Goal: Navigation & Orientation: Find specific page/section

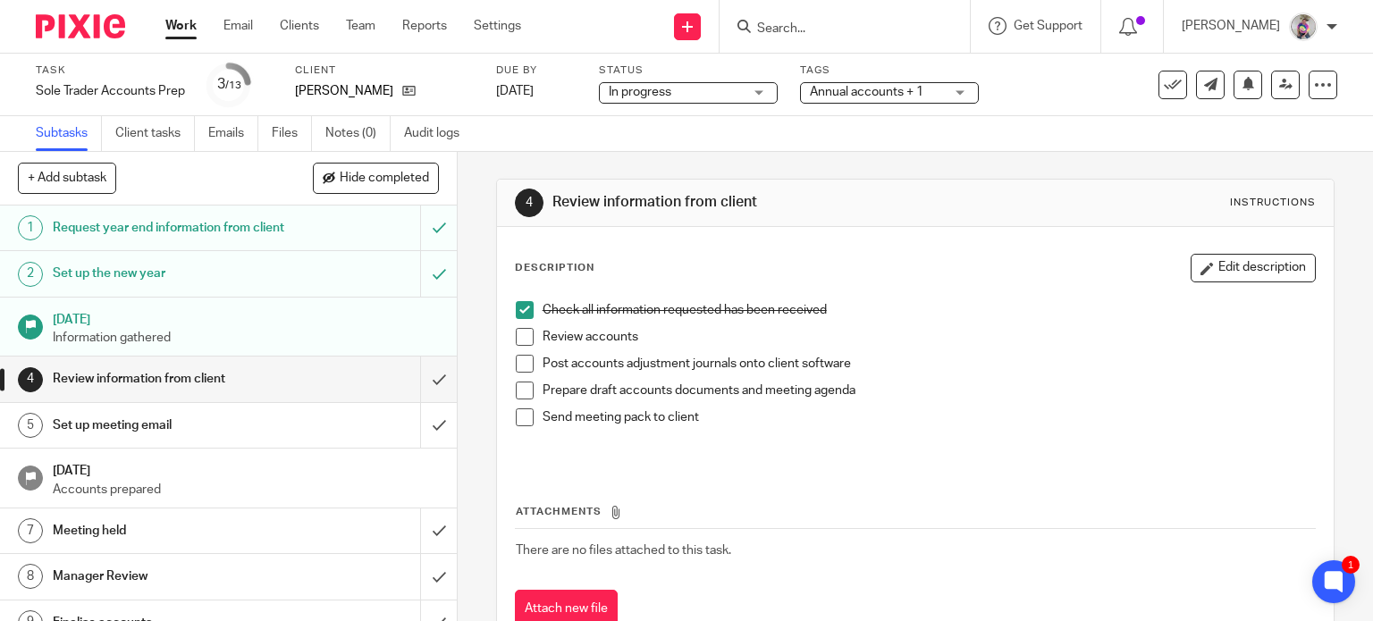
click at [812, 20] on form at bounding box center [850, 26] width 190 height 22
click at [808, 31] on input "Search" at bounding box center [835, 29] width 161 height 16
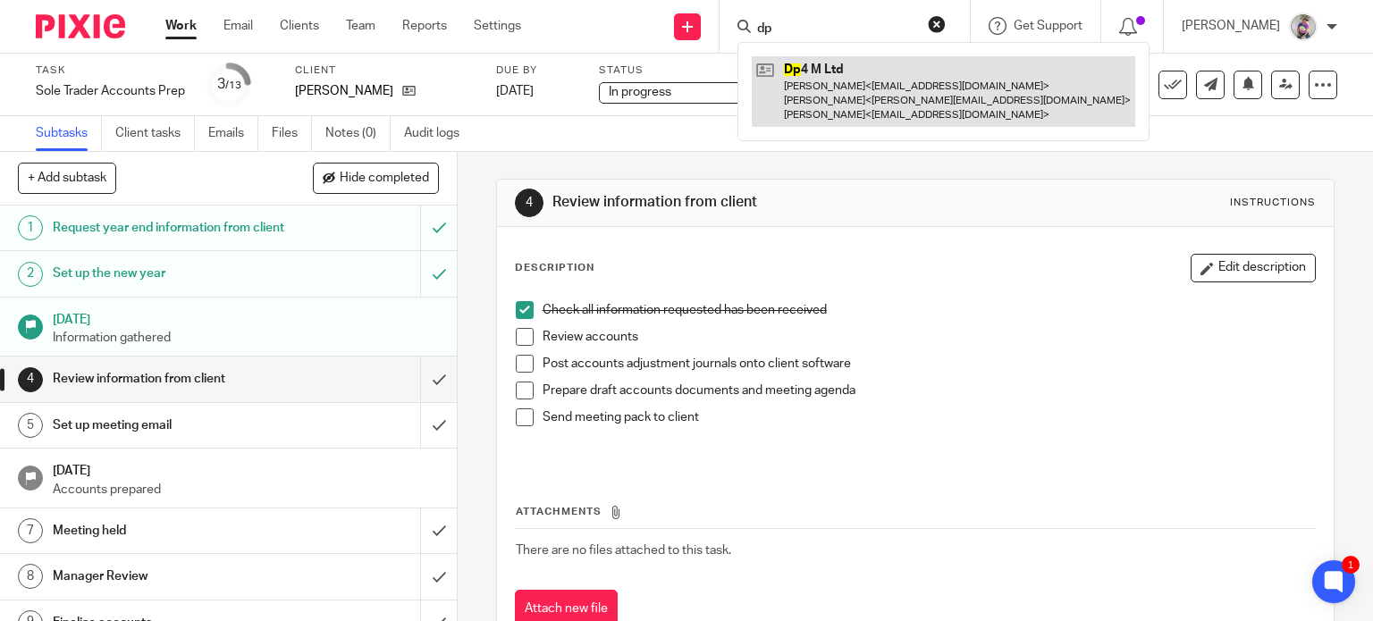
type input "dp"
click at [841, 80] on link at bounding box center [944, 91] width 384 height 71
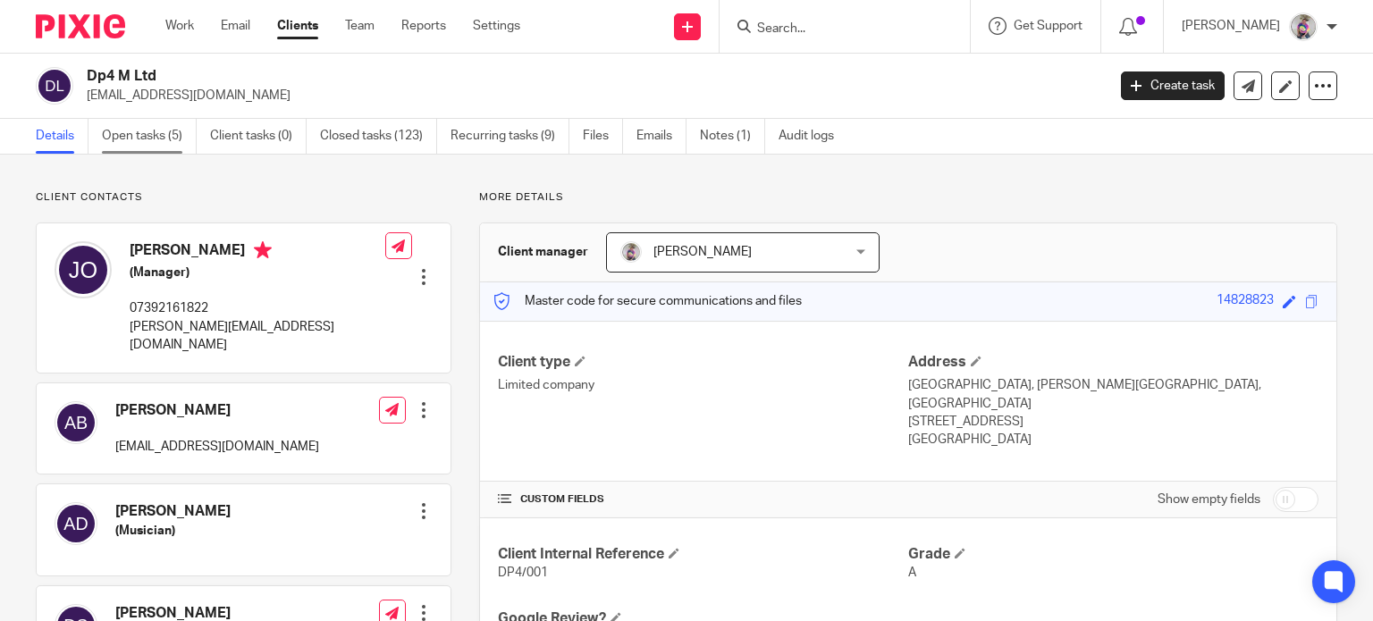
click at [125, 139] on link "Open tasks (5)" at bounding box center [149, 136] width 95 height 35
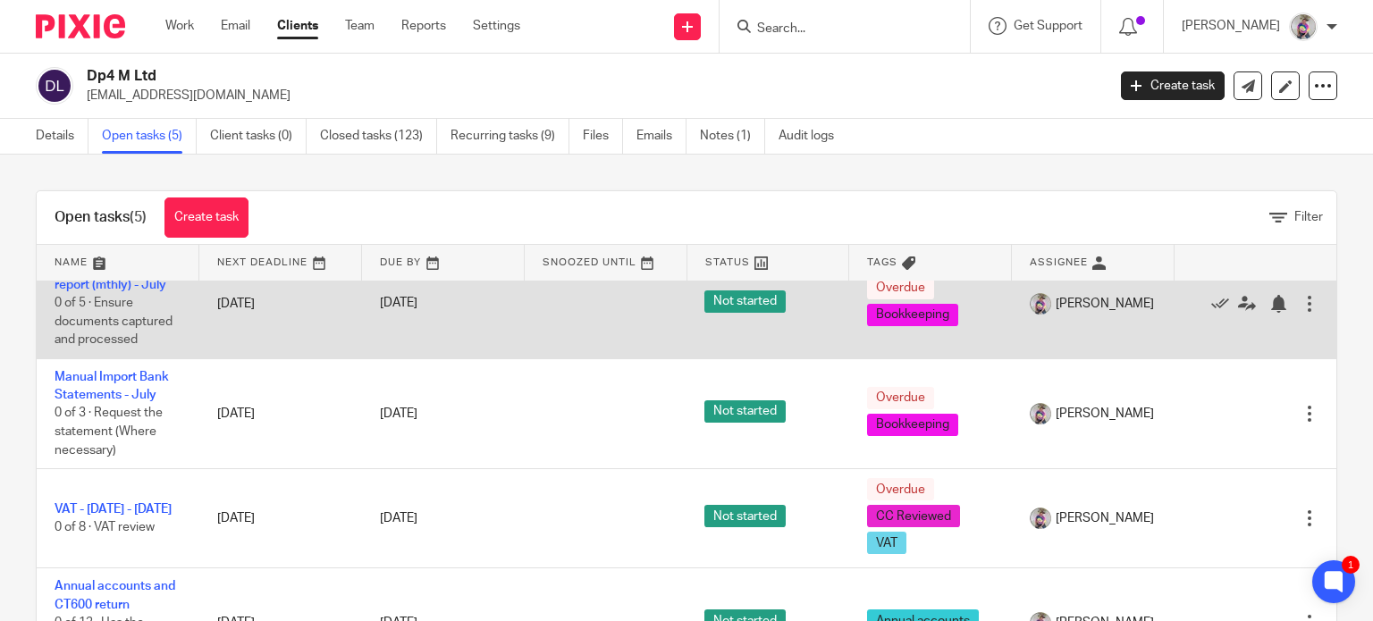
scroll to position [36, 0]
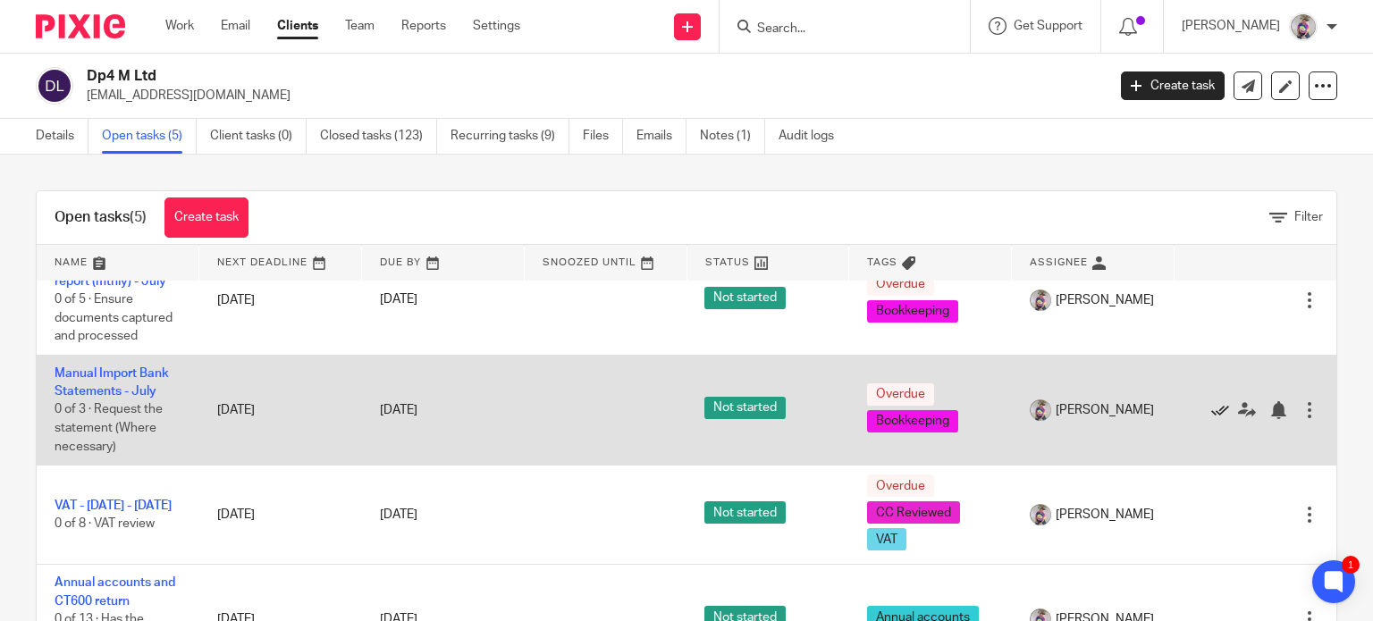
click at [1211, 409] on icon at bounding box center [1220, 410] width 18 height 18
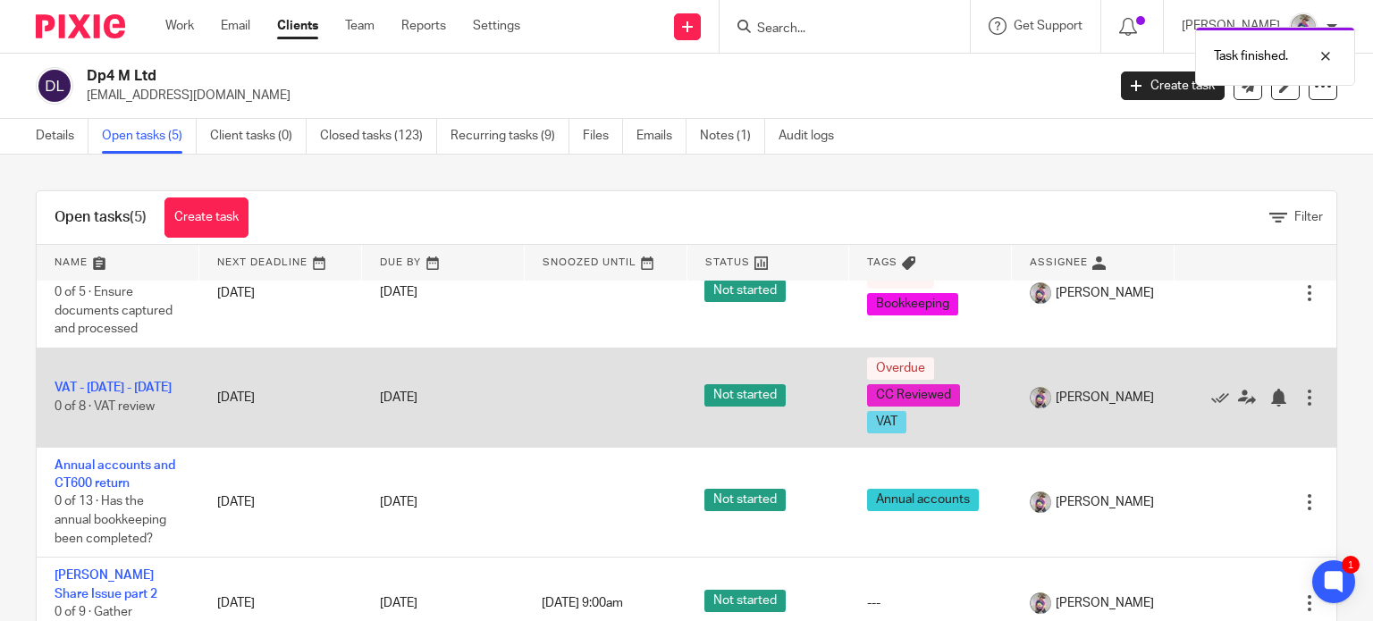
scroll to position [0, 0]
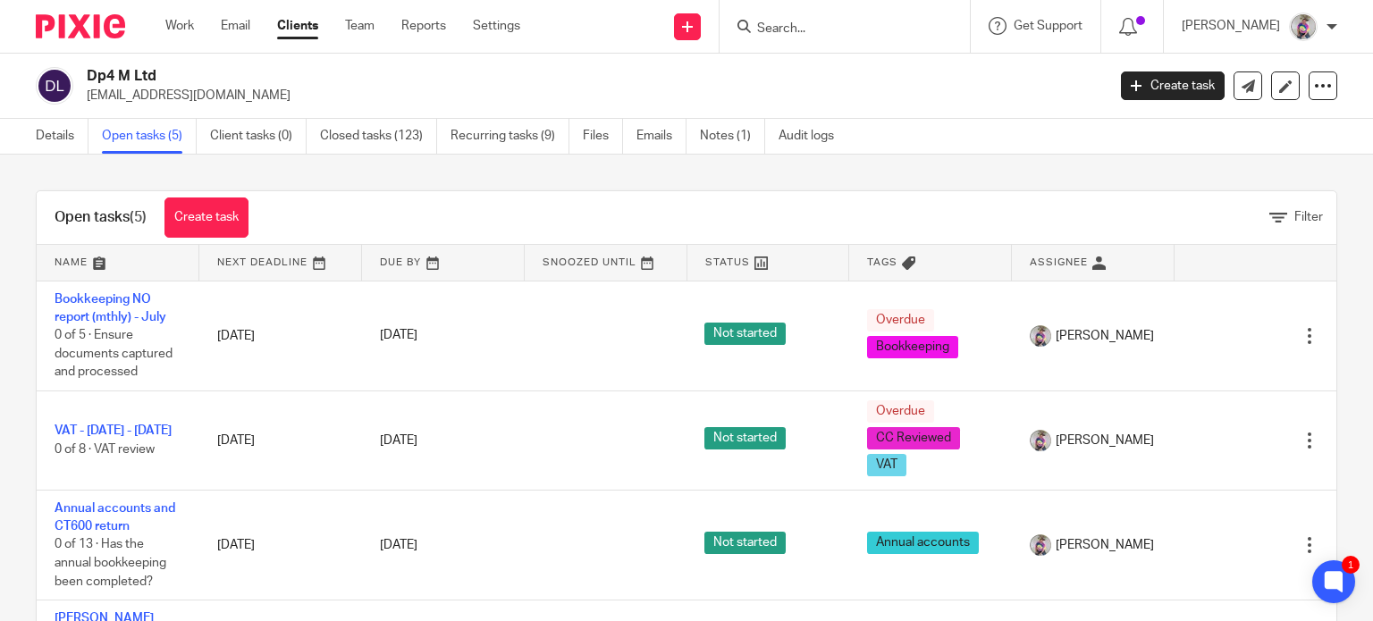
click at [794, 28] on input "Search" at bounding box center [835, 29] width 161 height 16
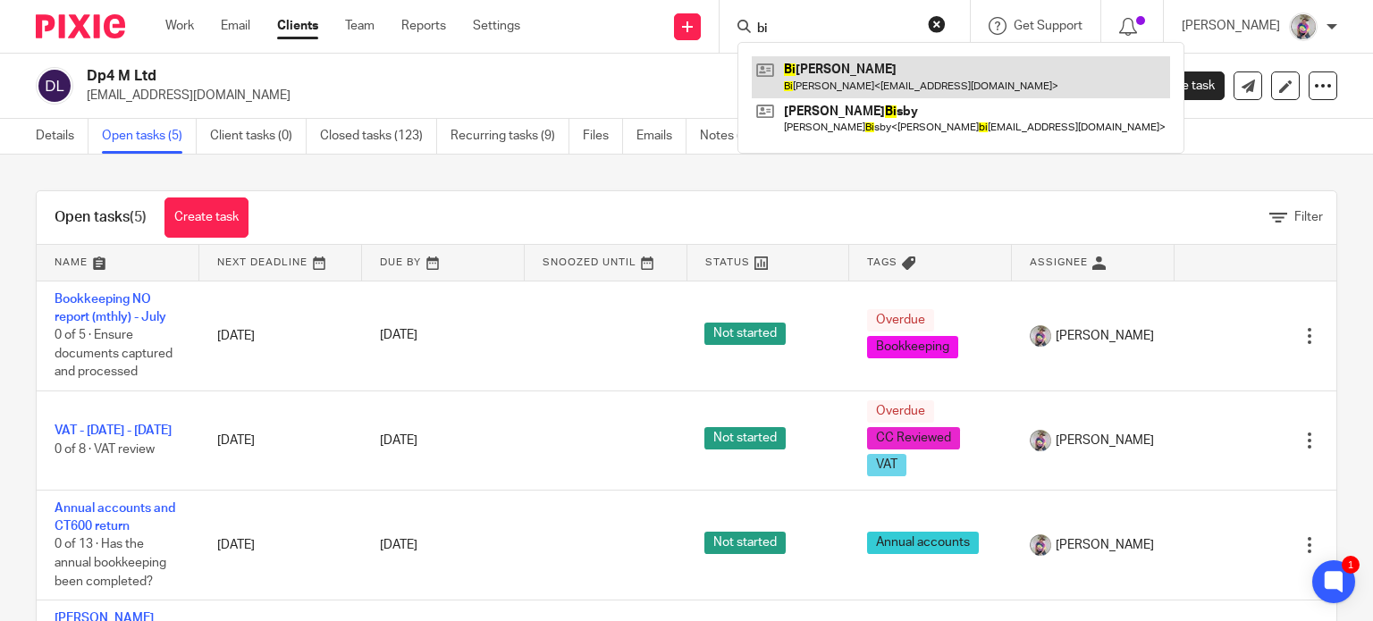
type input "bi"
click at [836, 76] on link at bounding box center [961, 76] width 418 height 41
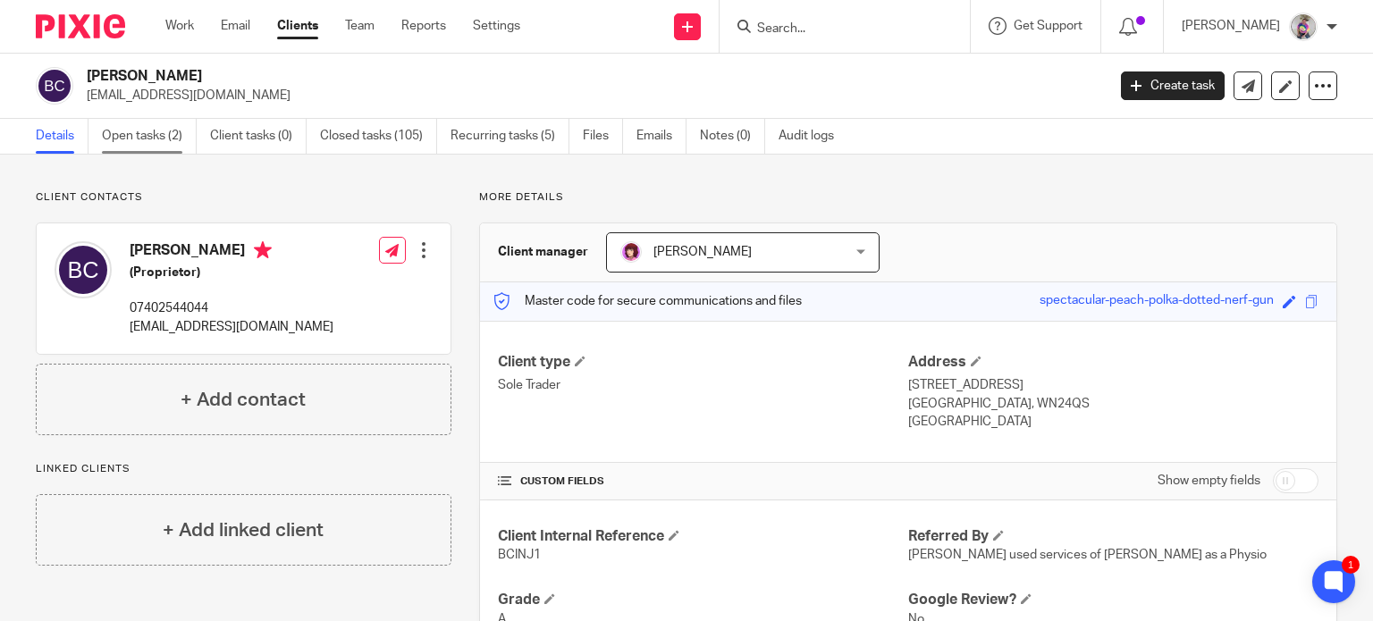
click at [131, 139] on link "Open tasks (2)" at bounding box center [149, 136] width 95 height 35
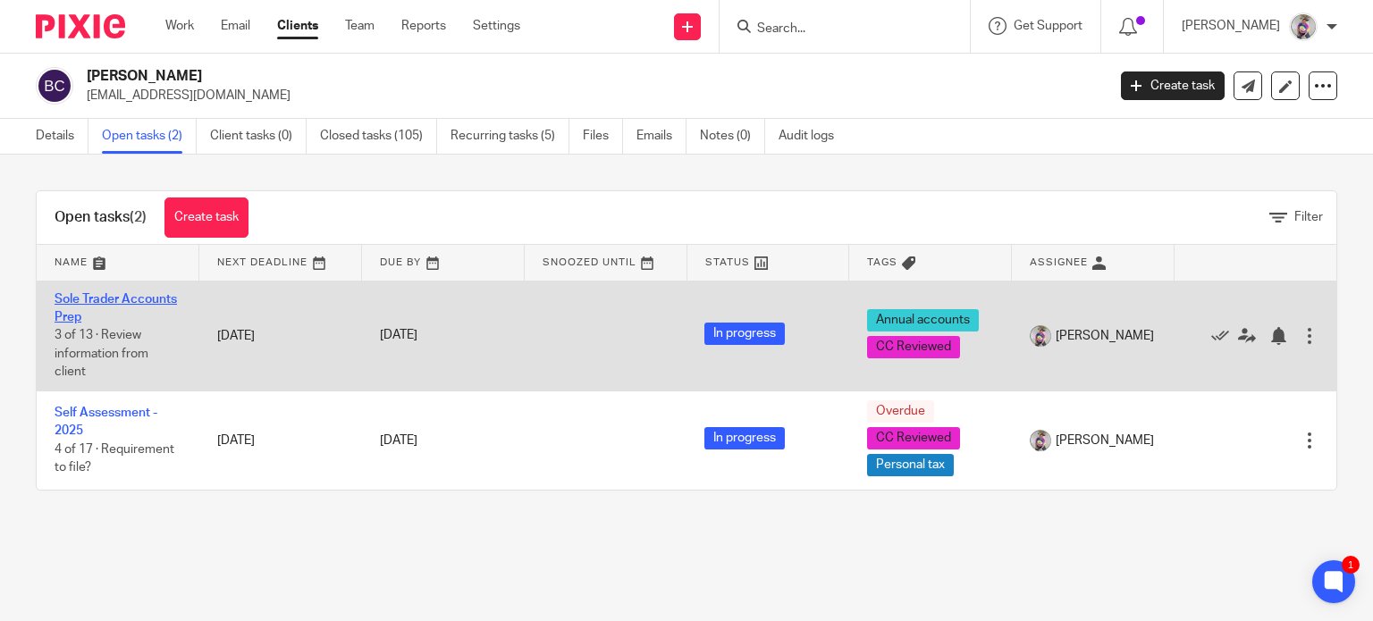
click at [122, 299] on link "Sole Trader Accounts Prep" at bounding box center [116, 308] width 122 height 30
